Goal: Transaction & Acquisition: Download file/media

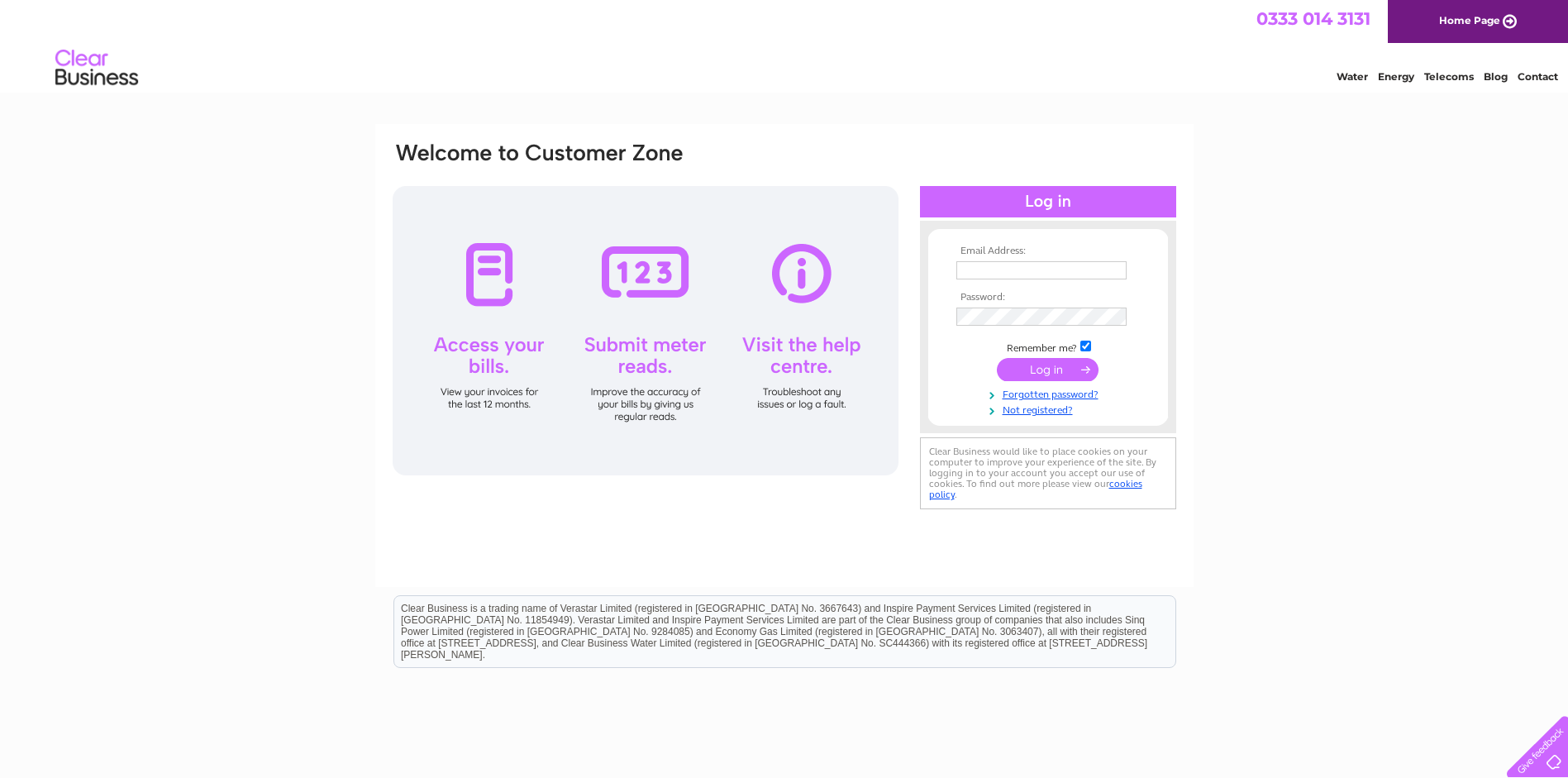
type input "[EMAIL_ADDRESS][DOMAIN_NAME]"
click at [1051, 367] on input "submit" at bounding box center [1047, 370] width 101 height 23
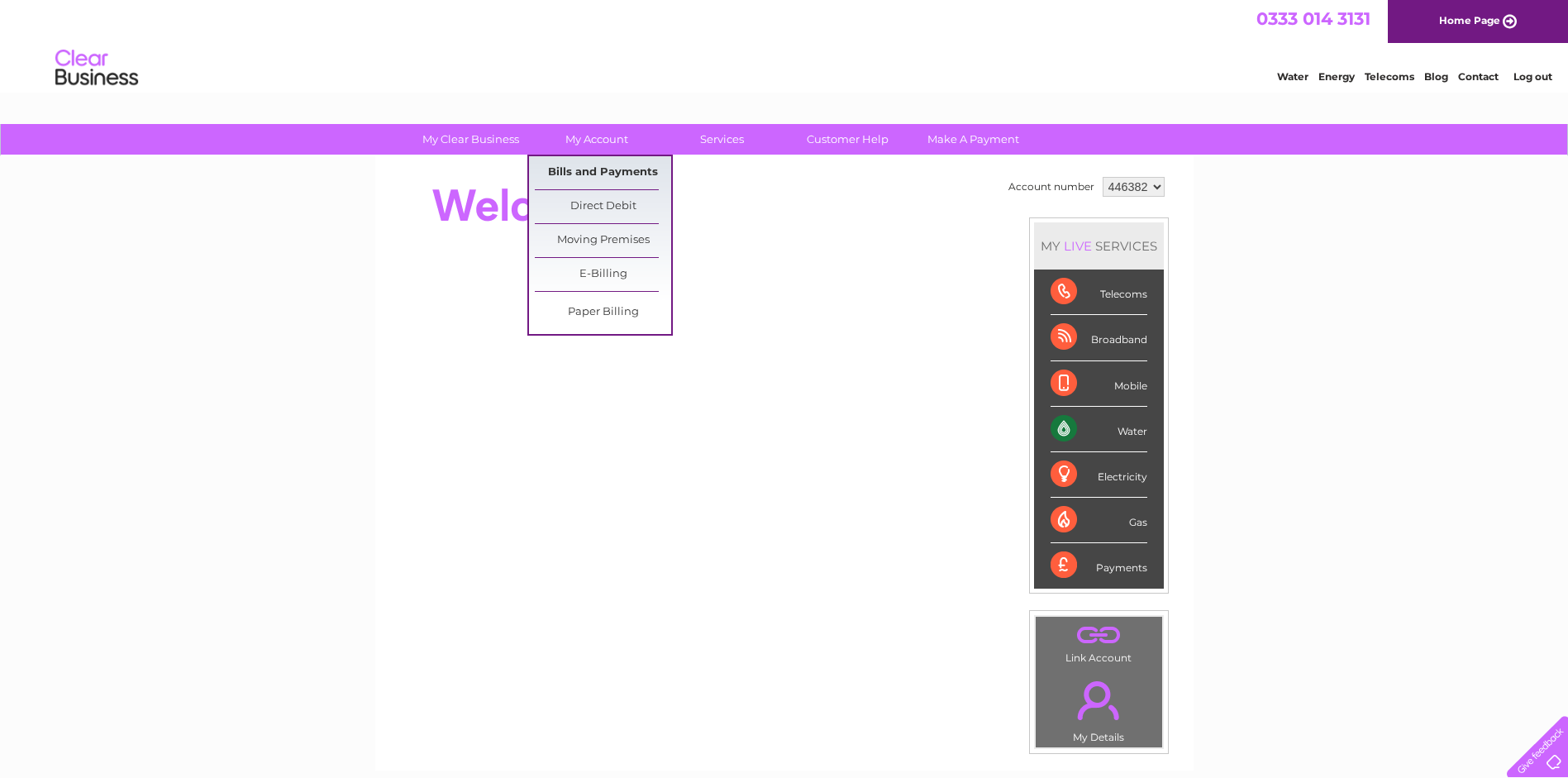
click at [599, 170] on link "Bills and Payments" at bounding box center [602, 172] width 137 height 33
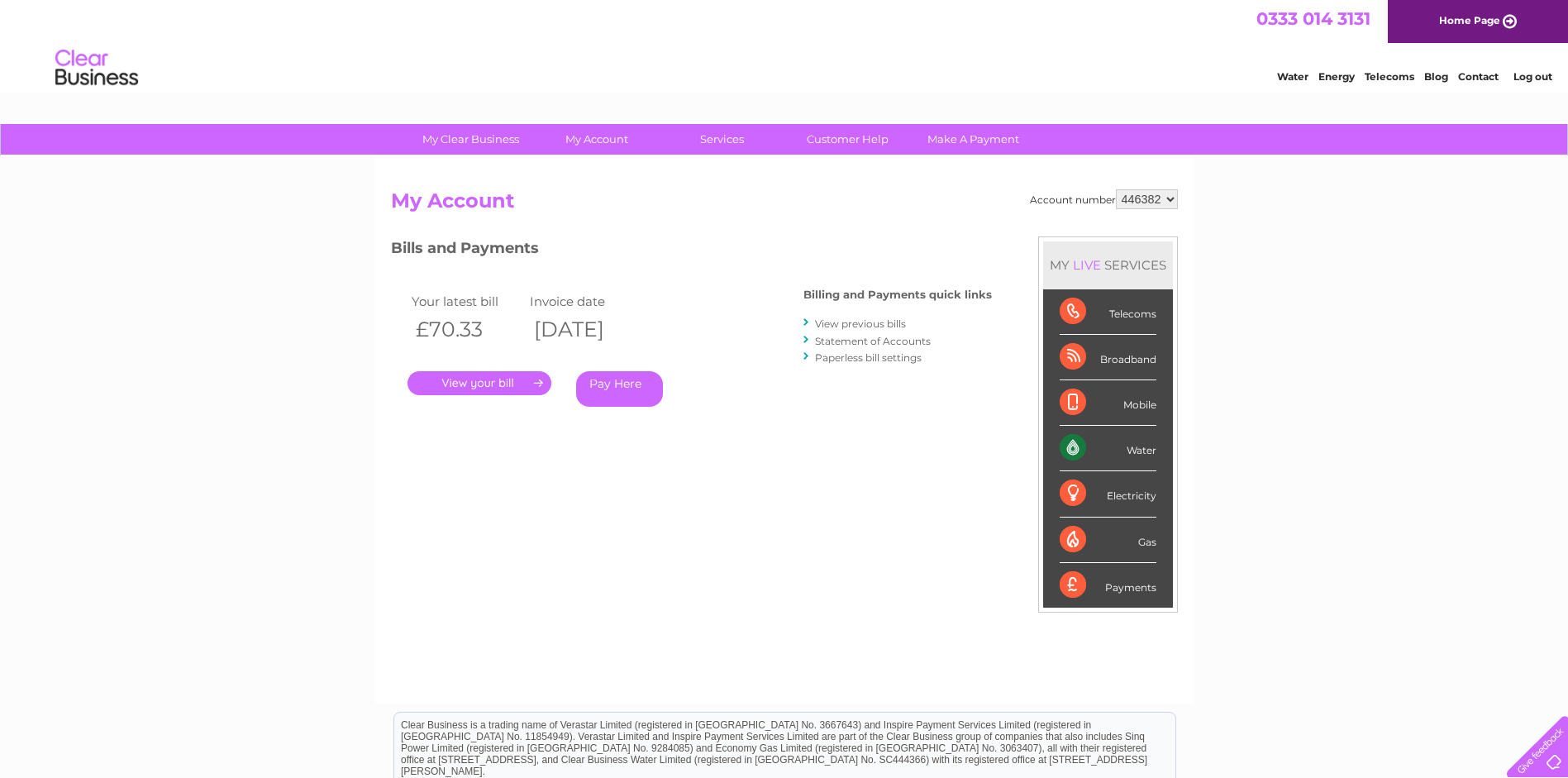
click at [493, 384] on link "." at bounding box center [479, 383] width 144 height 24
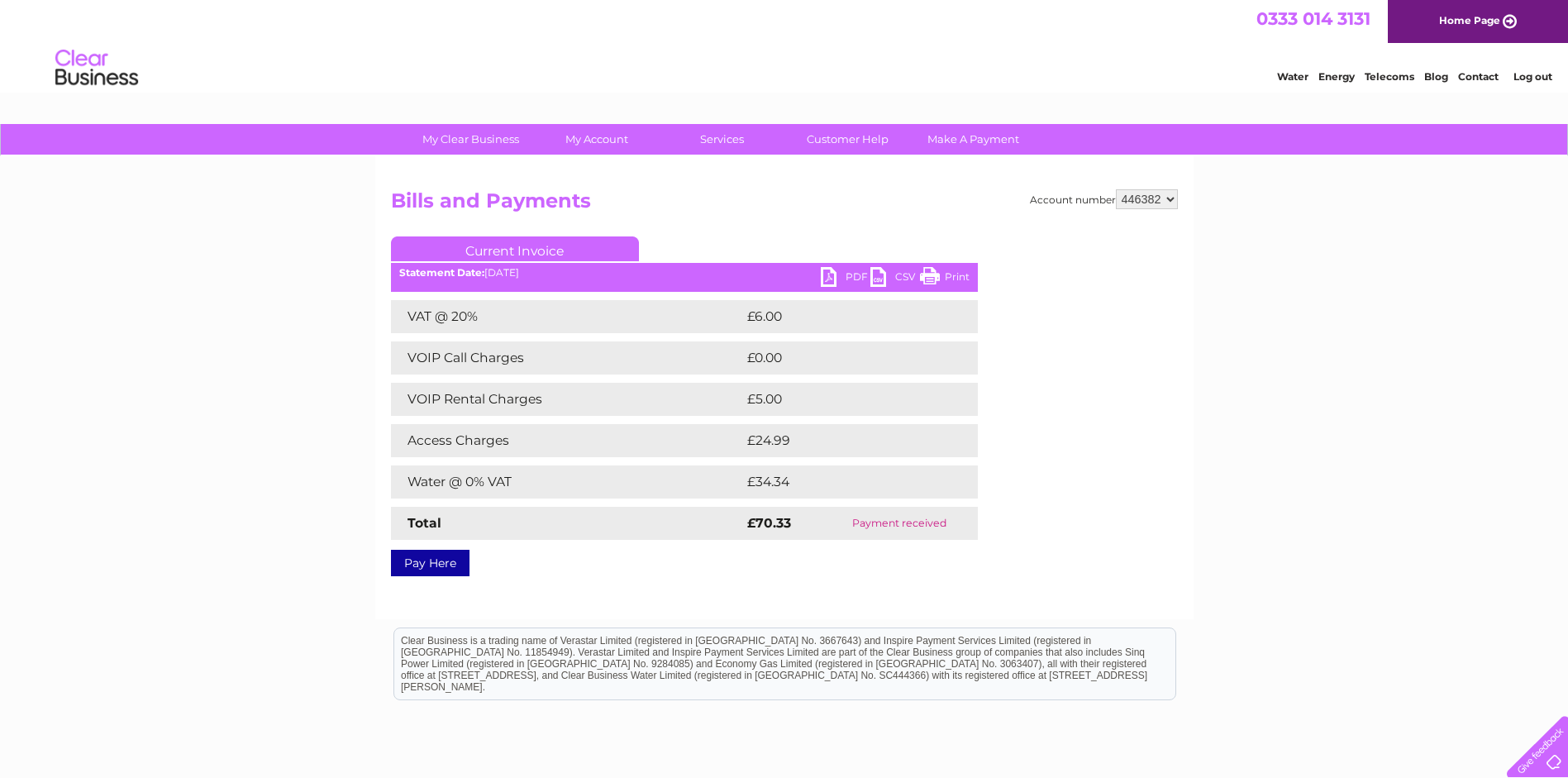
click at [847, 280] on link "PDF" at bounding box center [846, 279] width 49 height 24
